Goal: Information Seeking & Learning: Compare options

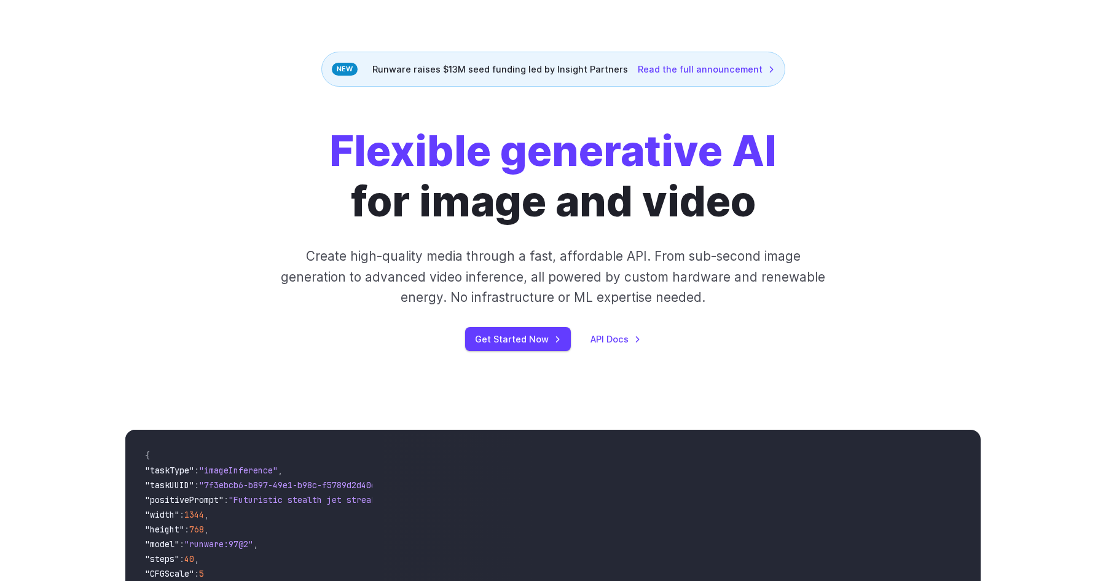
scroll to position [12, 0]
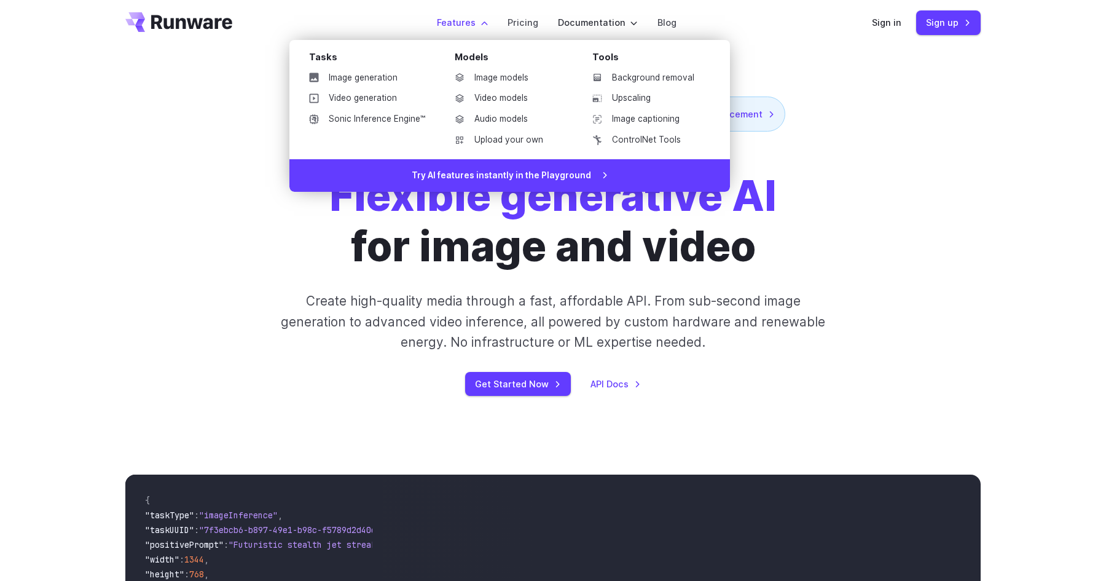
click at [462, 25] on label "Features" at bounding box center [462, 22] width 51 height 14
click at [484, 70] on link "Image models" at bounding box center [509, 78] width 128 height 18
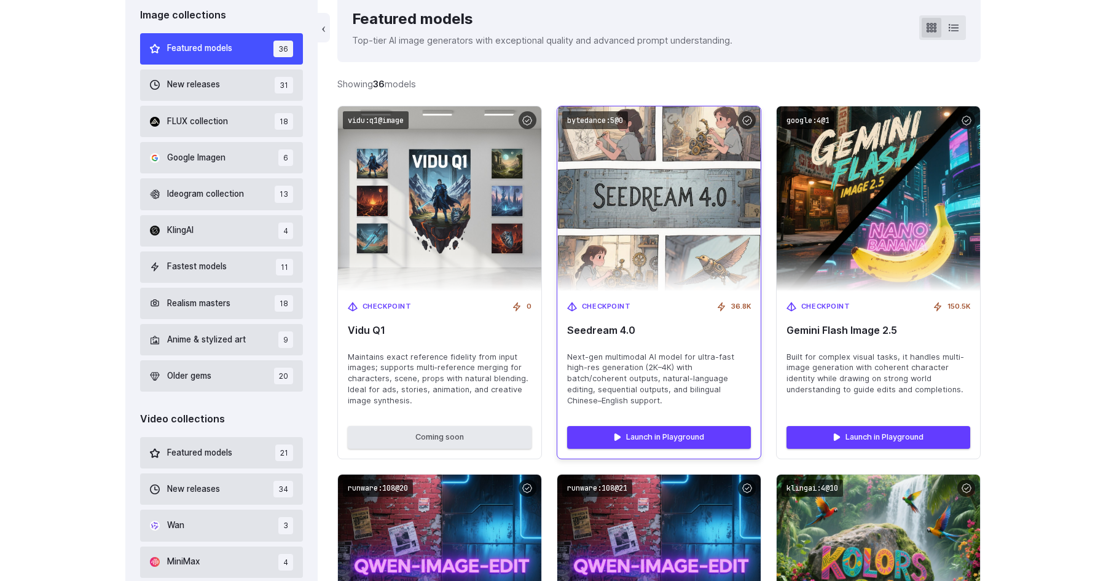
scroll to position [356, 0]
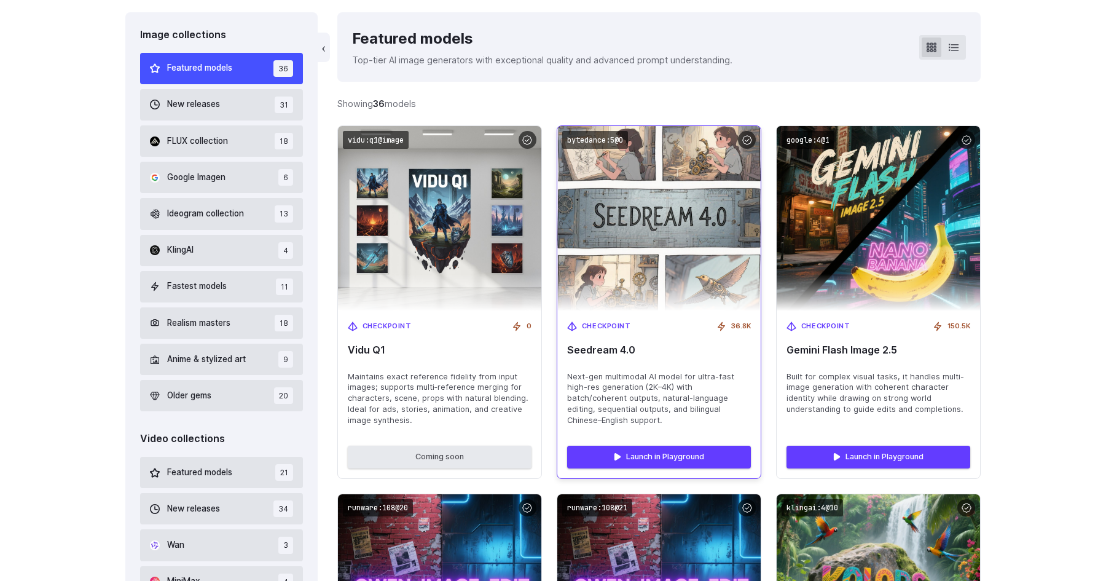
click at [601, 356] on div "Checkpoint 36.8K Seedream 4.0 Next-gen multimodal AI model for ultra-fast high-…" at bounding box center [658, 373] width 203 height 125
click at [603, 352] on span "Seedream 4.0" at bounding box center [659, 350] width 184 height 12
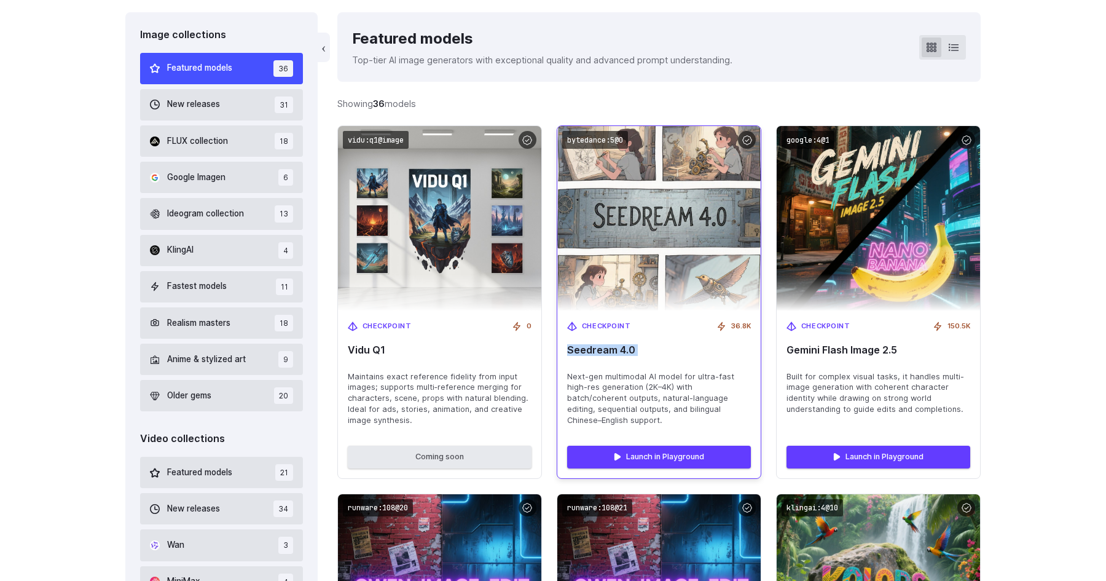
click at [603, 352] on span "Seedream 4.0" at bounding box center [659, 350] width 184 height 12
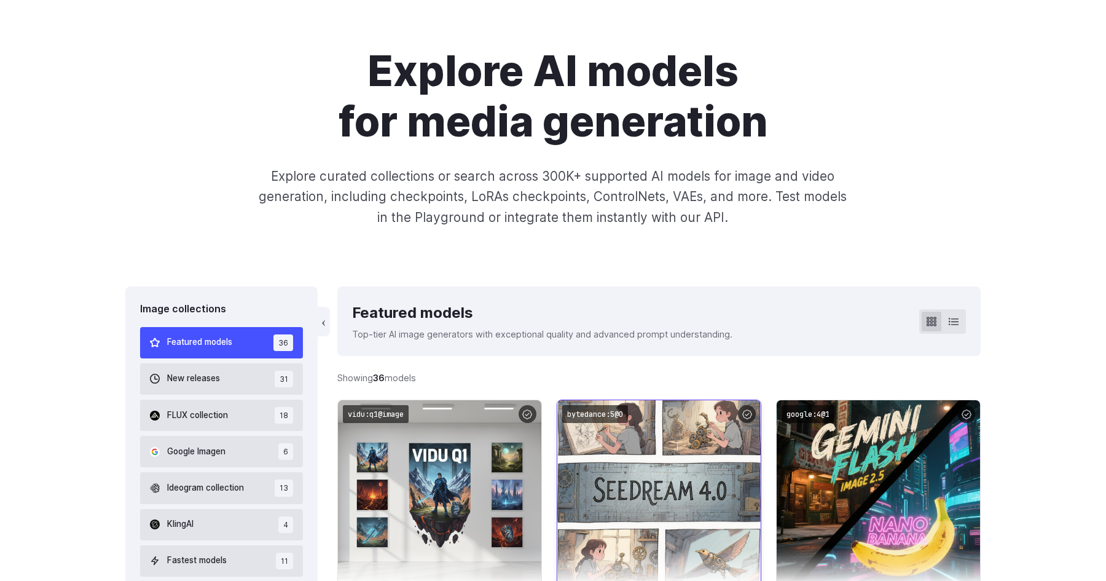
scroll to position [0, 0]
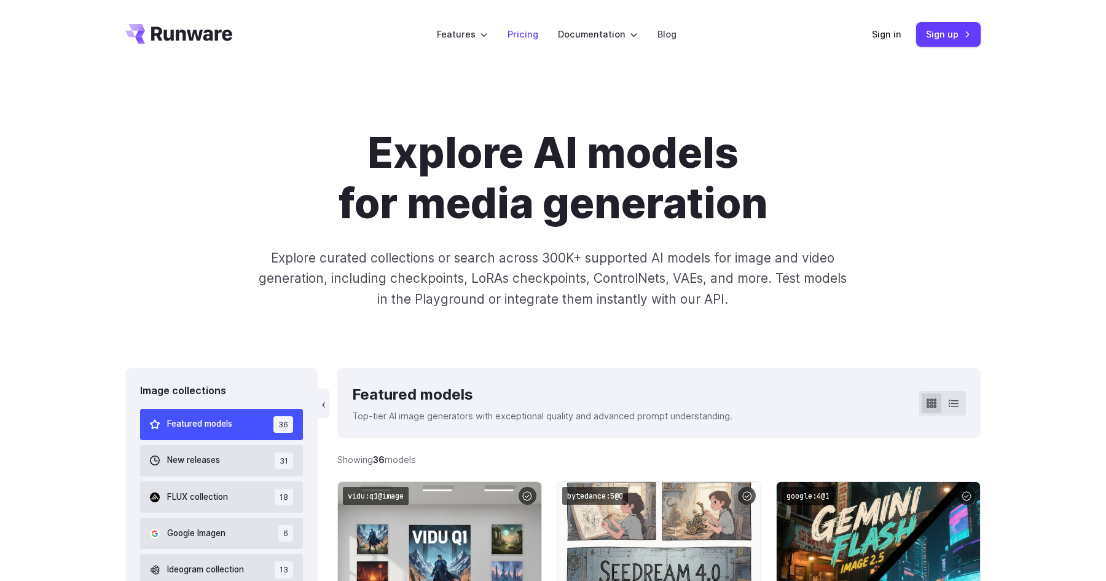
click at [530, 44] on li "Pricing" at bounding box center [523, 34] width 50 height 34
click at [526, 39] on link "Pricing" at bounding box center [523, 34] width 31 height 14
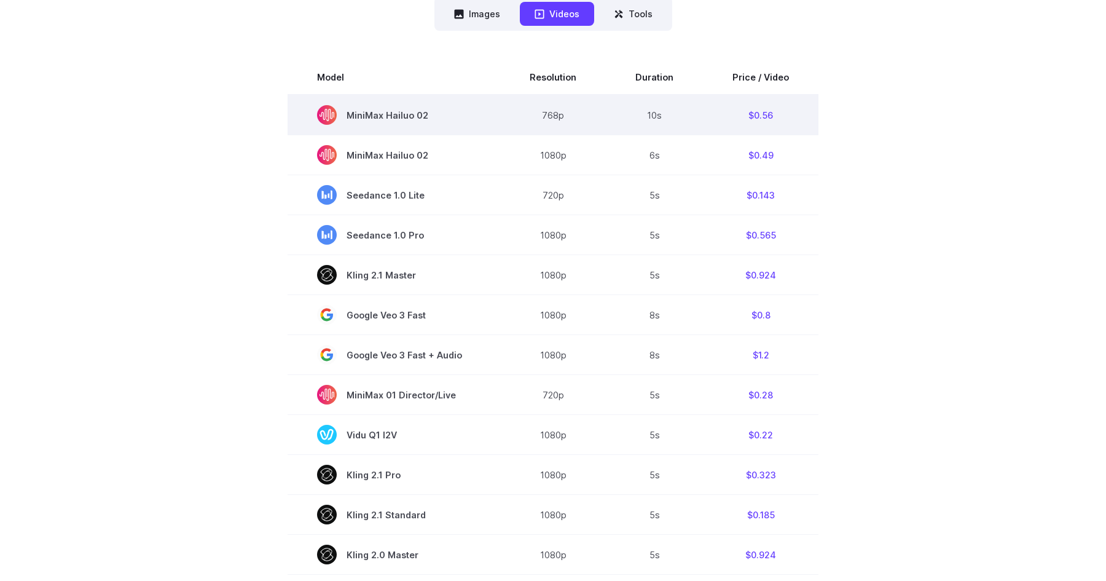
scroll to position [367, 0]
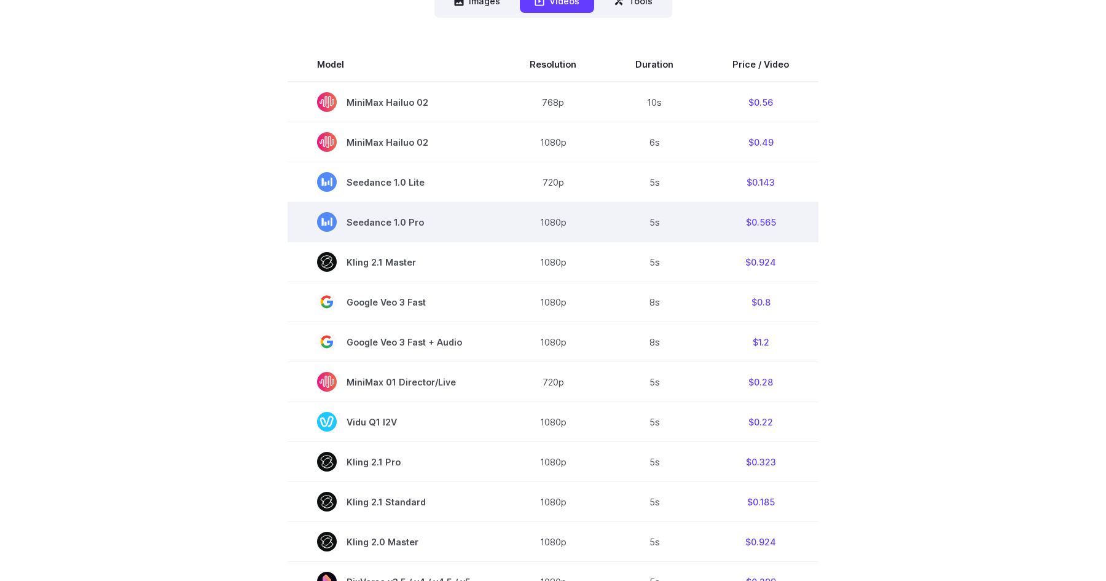
click at [397, 217] on span "Seedance 1.0 Pro" at bounding box center [394, 222] width 154 height 20
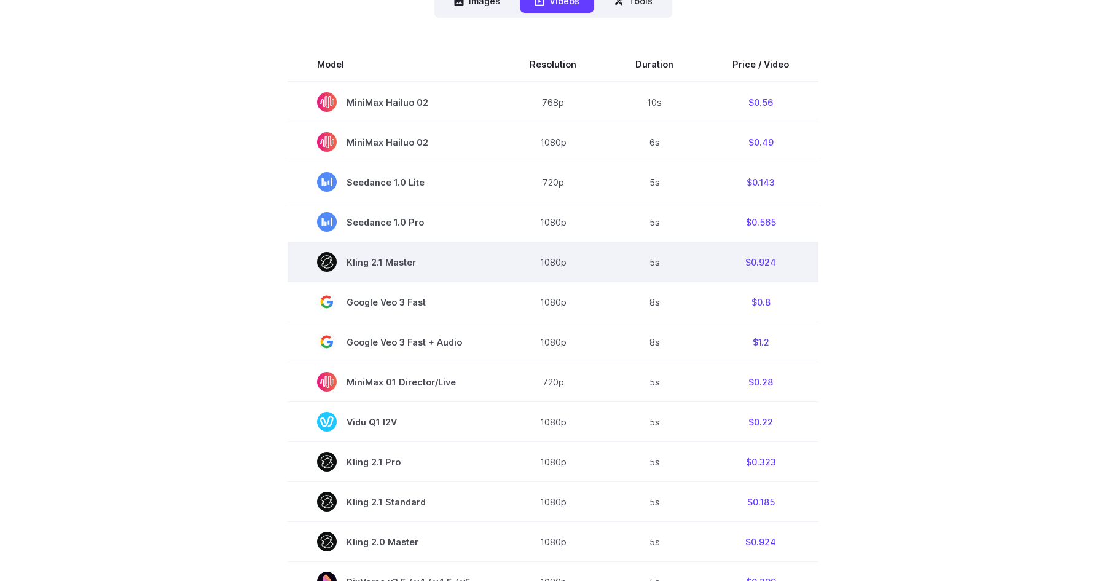
click at [368, 255] on span "Kling 2.1 Master" at bounding box center [394, 262] width 154 height 20
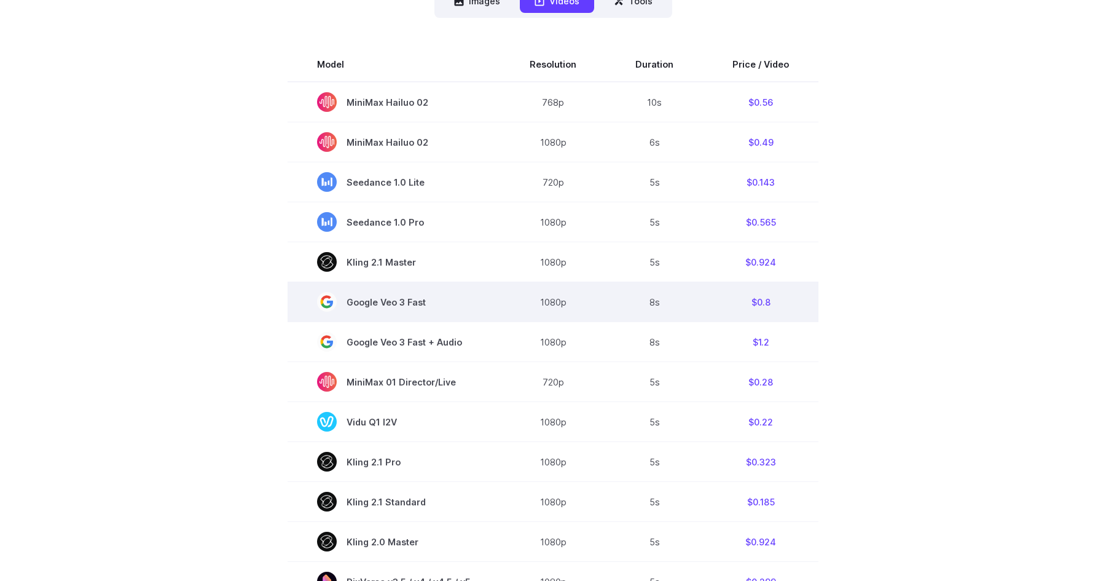
click at [361, 289] on td "Google Veo 3 Fast" at bounding box center [394, 302] width 213 height 40
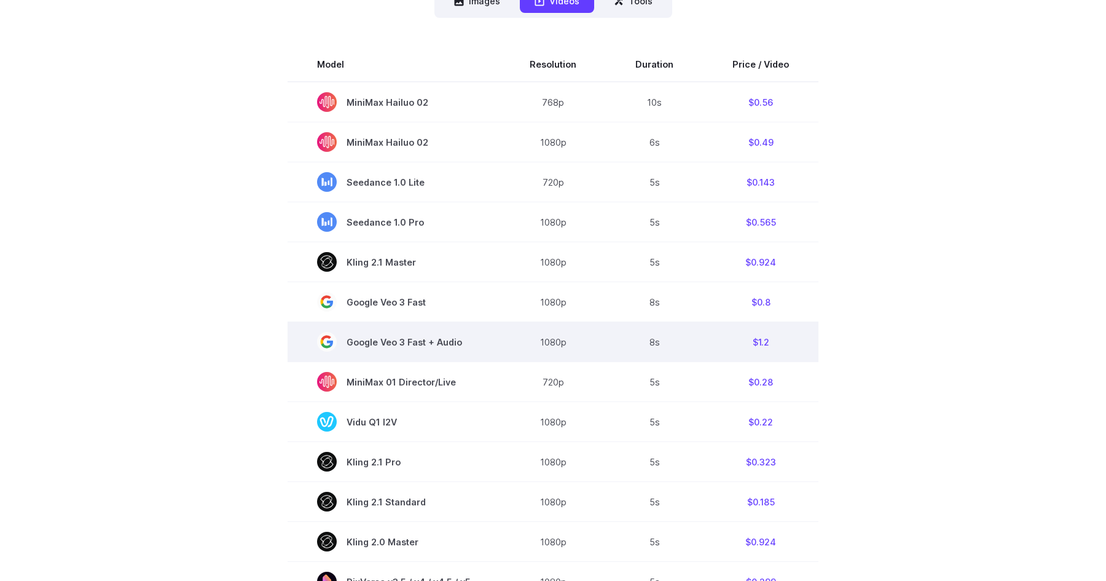
click at [345, 344] on span "Google Veo 3 Fast + Audio" at bounding box center [394, 342] width 154 height 20
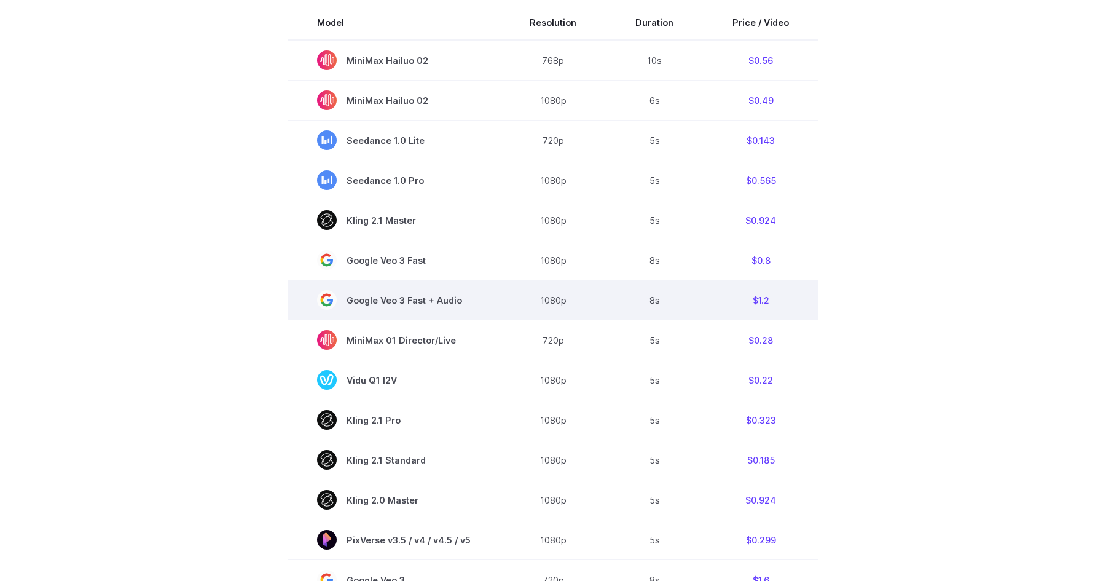
scroll to position [229, 0]
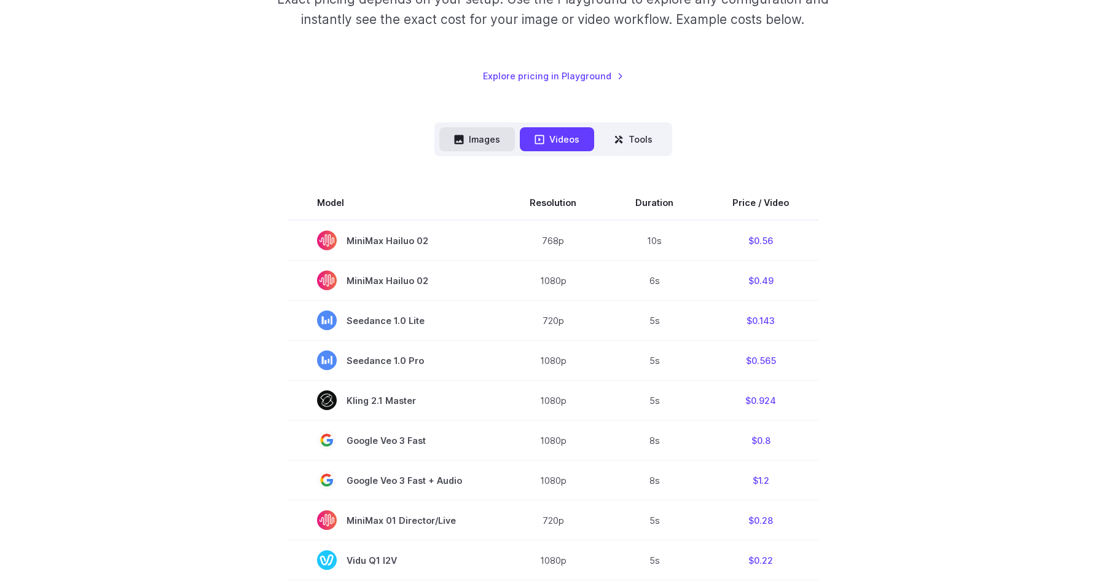
click at [484, 137] on button "Images" at bounding box center [477, 139] width 76 height 24
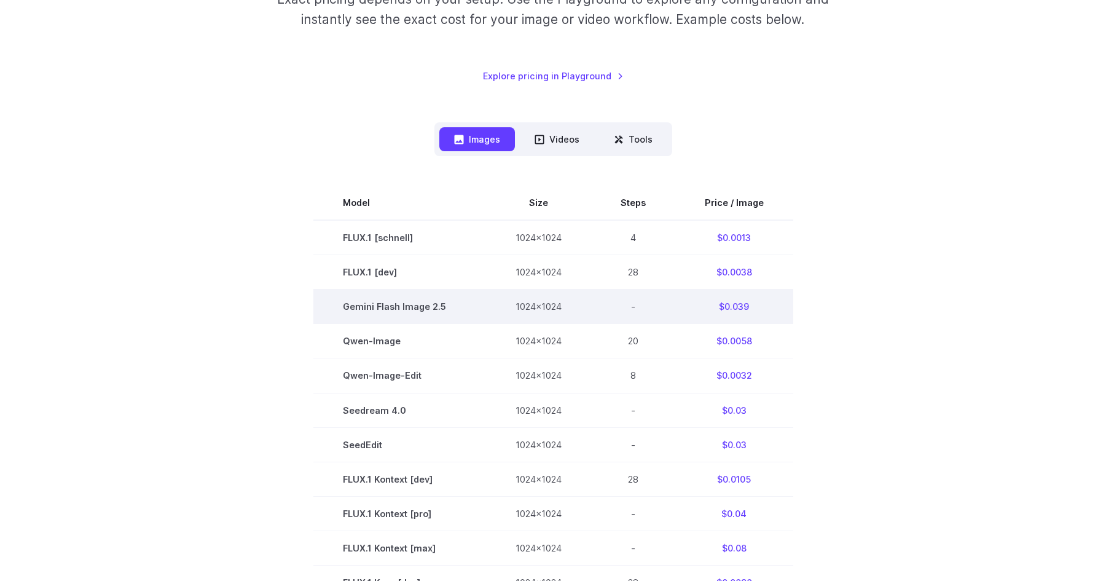
click at [403, 304] on span "Gemini Flash Image 2.5" at bounding box center [400, 306] width 114 height 14
click at [370, 303] on span "Gemini Flash Image 2.5" at bounding box center [400, 306] width 114 height 14
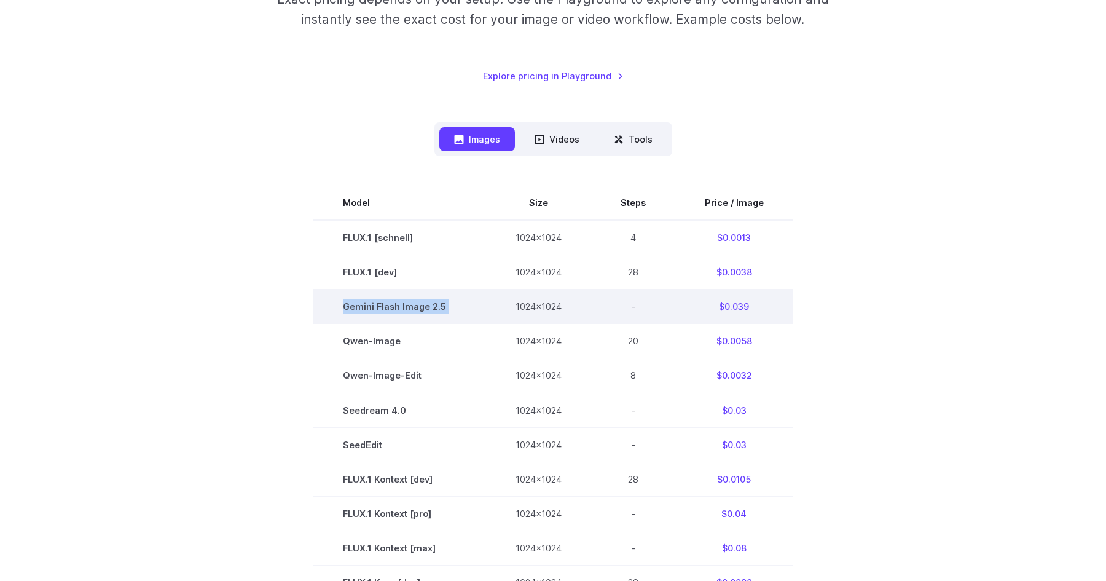
click at [370, 303] on span "Gemini Flash Image 2.5" at bounding box center [400, 306] width 114 height 14
click at [736, 311] on td "$0.039" at bounding box center [734, 306] width 118 height 34
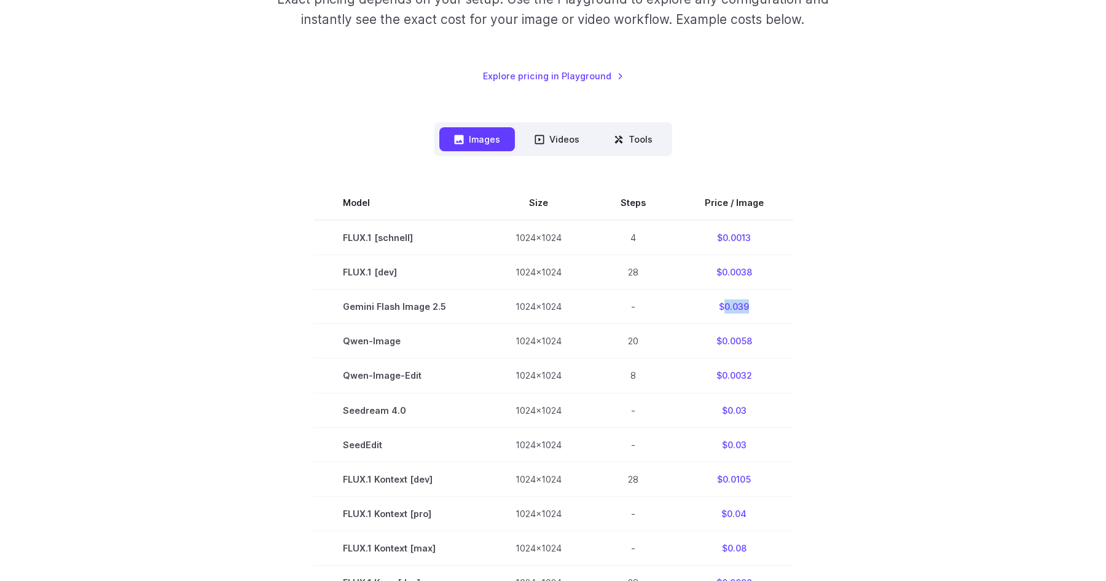
copy td "0.039"
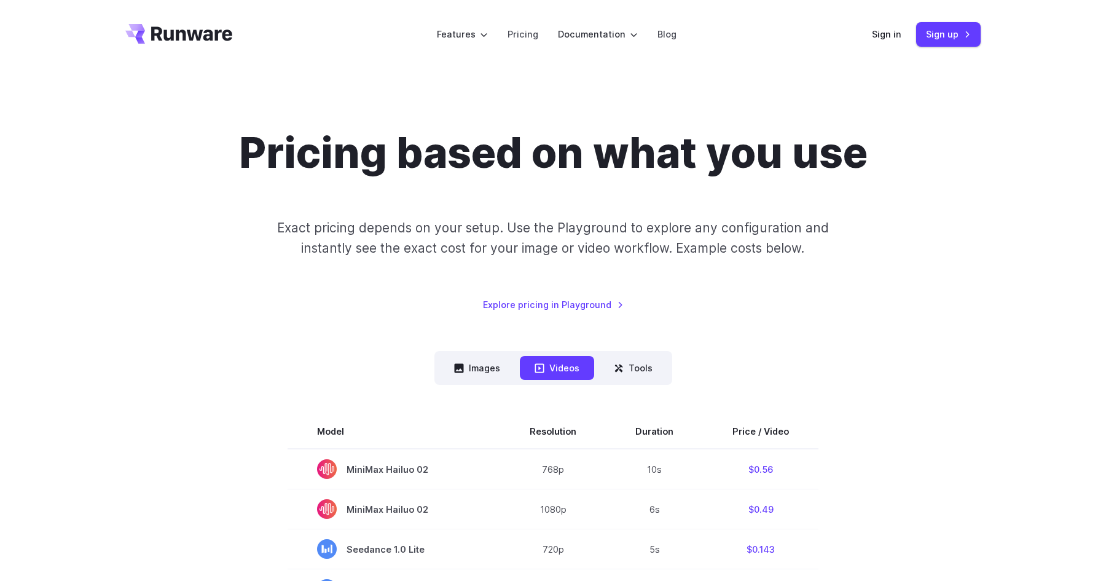
click at [210, 39] on icon "Go to /" at bounding box center [191, 33] width 81 height 14
